Goal: Transaction & Acquisition: Subscribe to service/newsletter

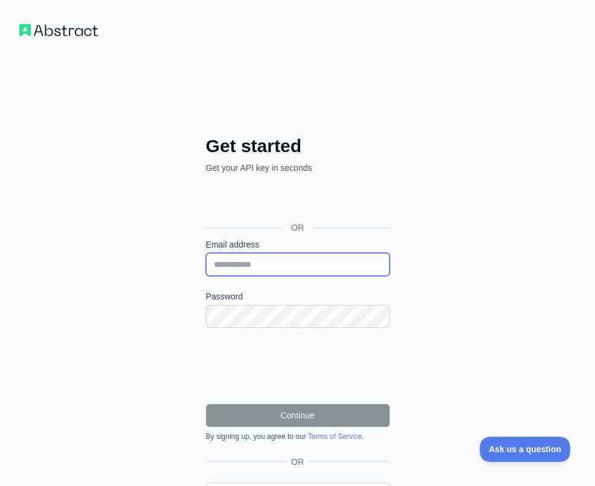
click at [268, 264] on input "Email address" at bounding box center [298, 264] width 184 height 23
click at [168, 365] on div "Get started Get your API key in seconds OR Email address Password Continue By s…" at bounding box center [297, 286] width 595 height 573
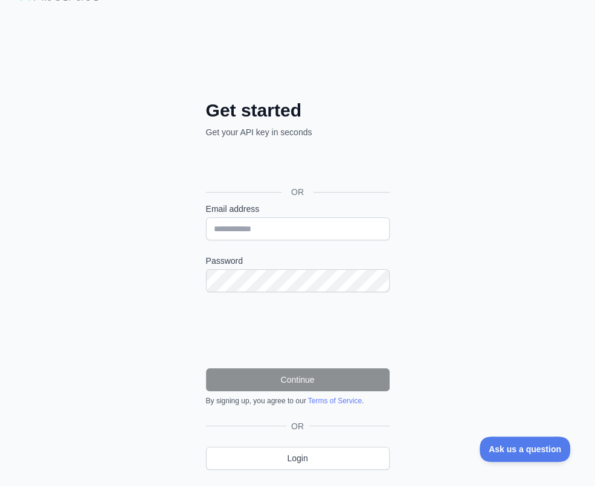
scroll to position [35, 0]
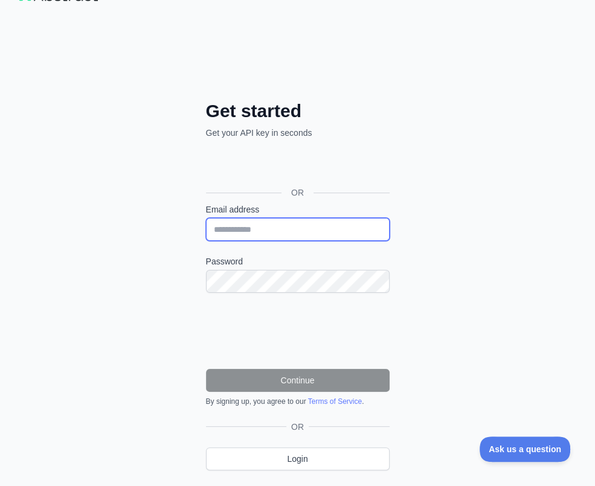
click at [287, 226] on input "Email address" at bounding box center [298, 229] width 184 height 23
type input "**********"
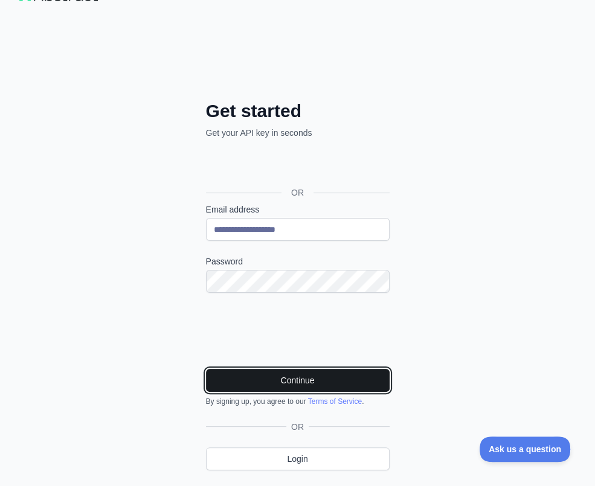
click at [285, 377] on button "Continue" at bounding box center [298, 380] width 184 height 23
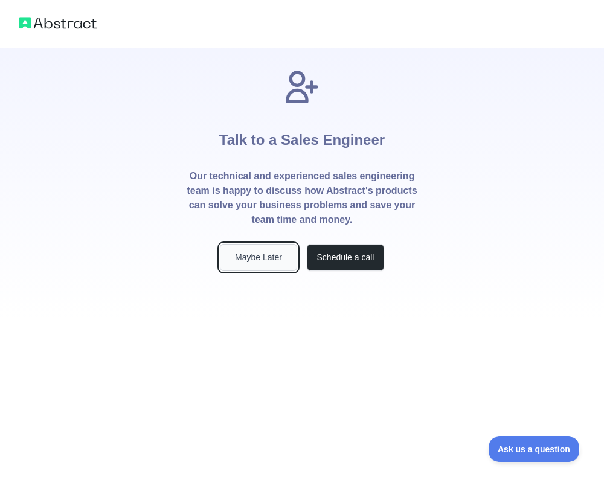
click at [261, 254] on button "Maybe Later" at bounding box center [258, 257] width 77 height 27
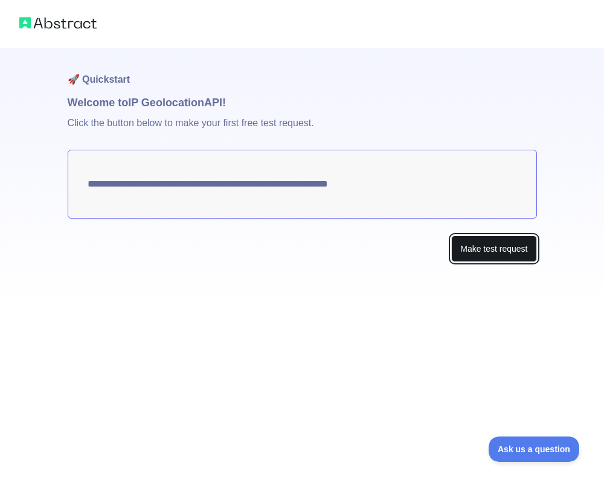
click at [501, 253] on button "Make test request" at bounding box center [493, 249] width 85 height 27
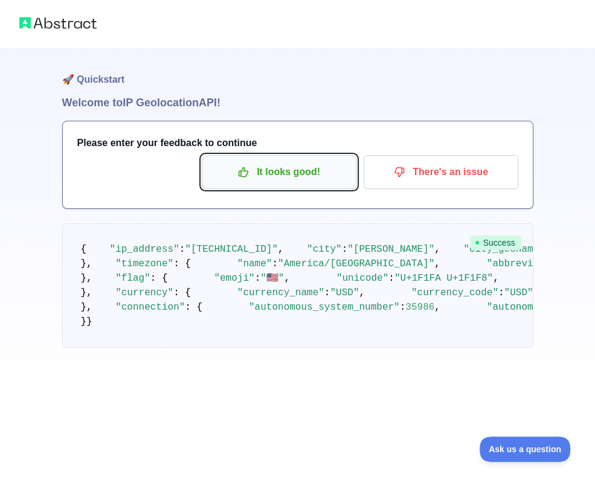
click at [292, 165] on p "It looks good!" at bounding box center [279, 172] width 137 height 21
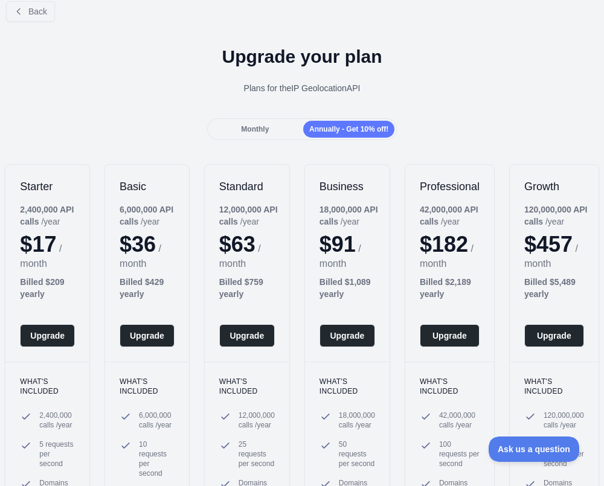
scroll to position [13, 0]
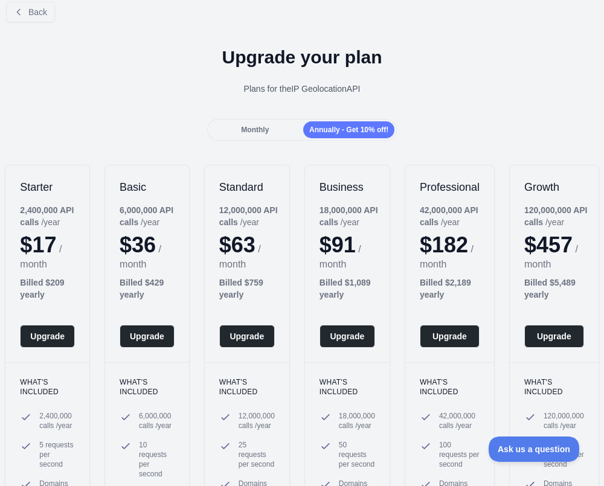
click at [254, 126] on span "Monthly" at bounding box center [255, 130] width 28 height 8
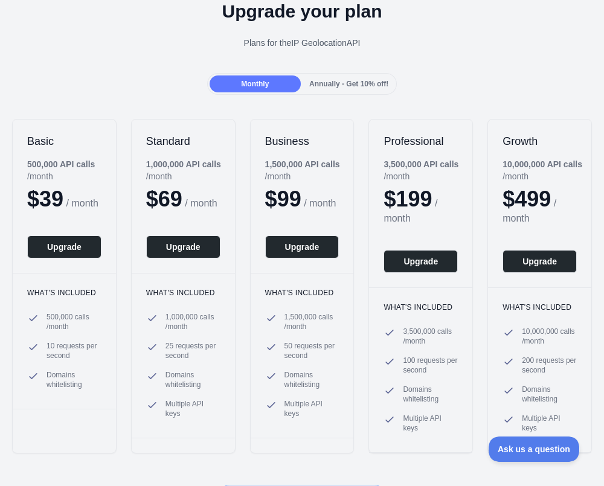
scroll to position [60, 0]
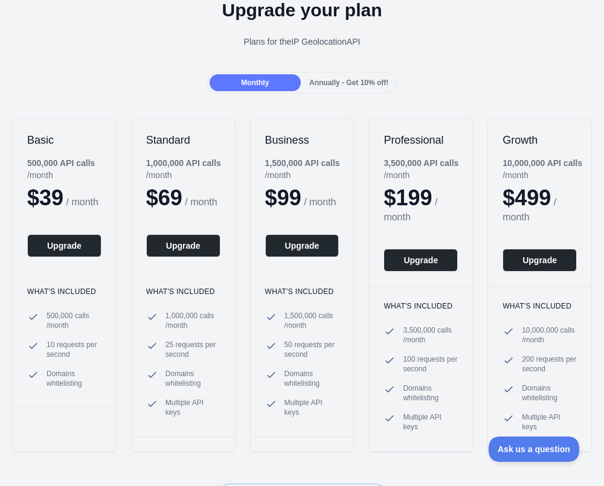
click at [350, 74] on div "Annually - Get 10% off!" at bounding box center [348, 82] width 91 height 17
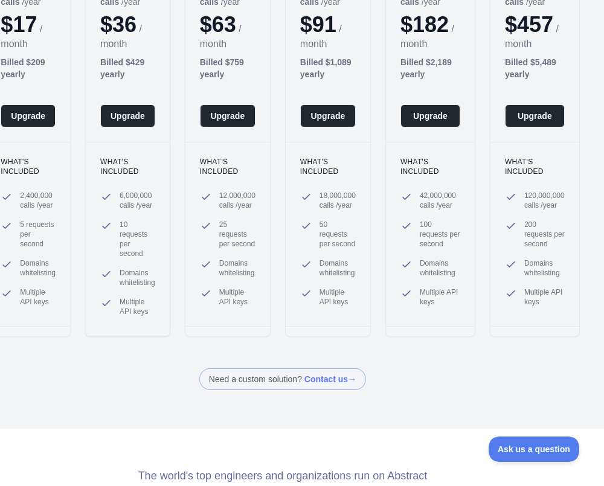
scroll to position [231, 19]
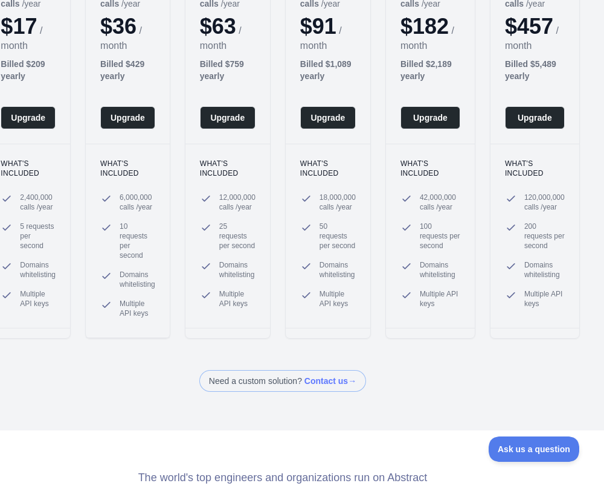
click at [320, 373] on span at bounding box center [282, 381] width 167 height 22
